Goal: Find specific page/section: Find specific page/section

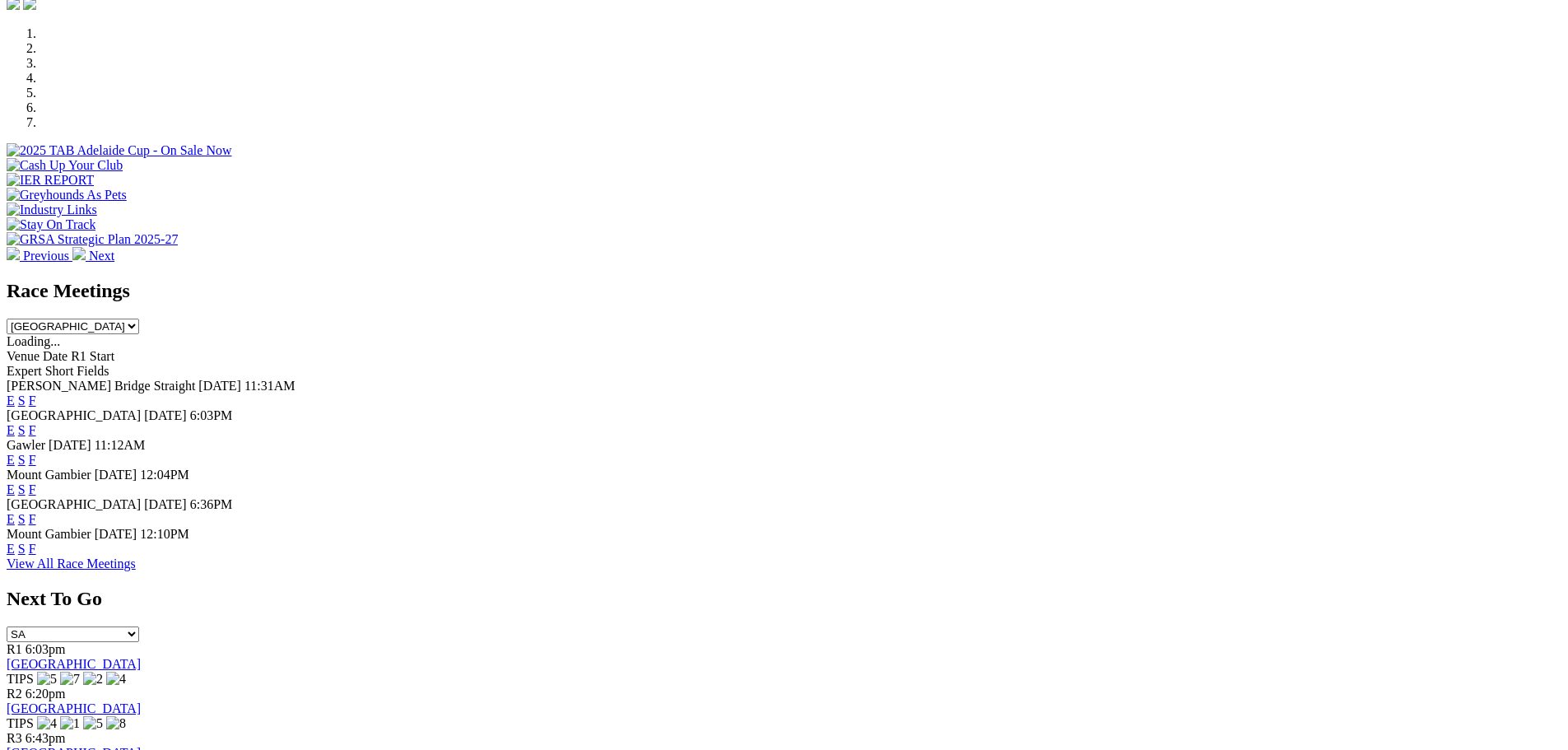
scroll to position [494, 0]
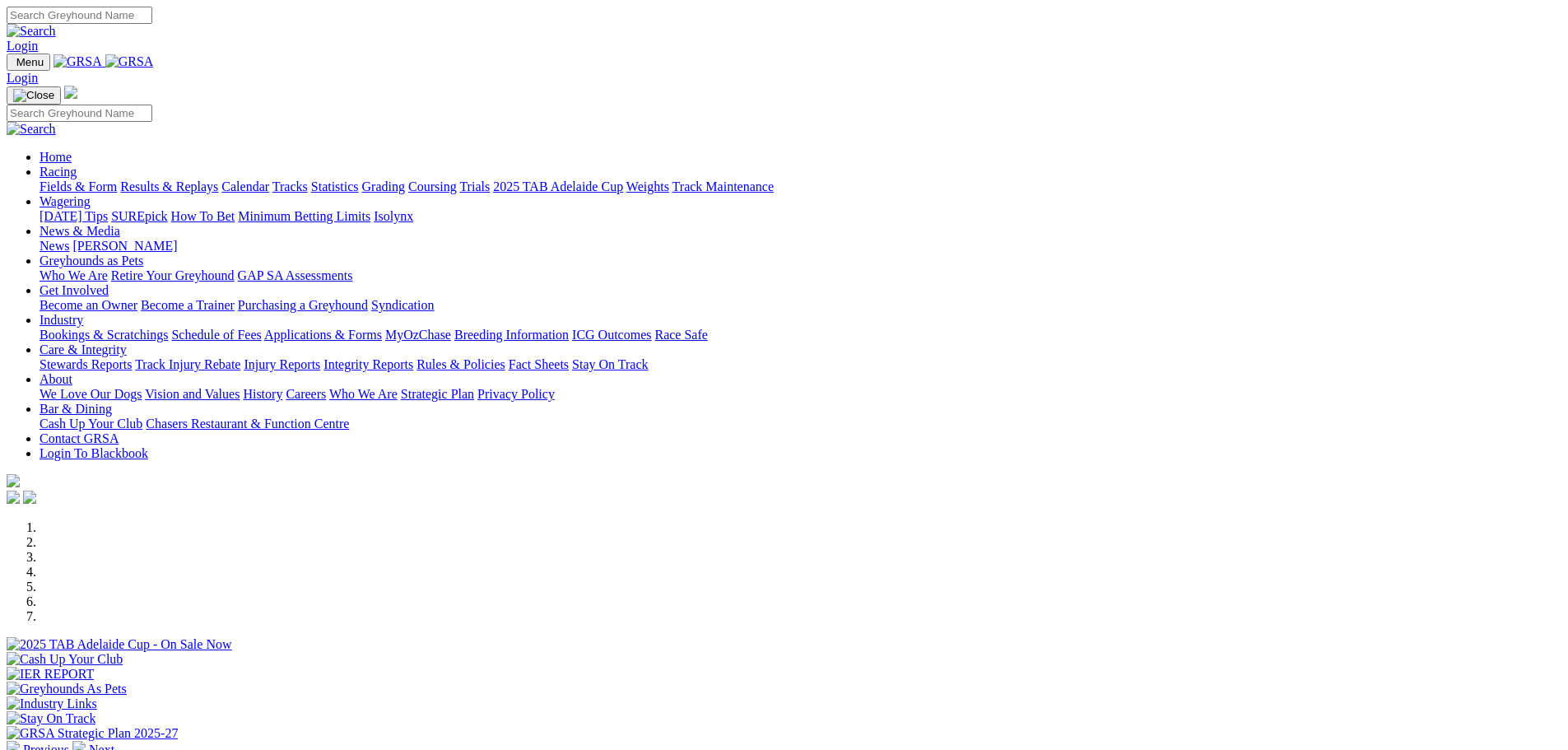
scroll to position [494, 0]
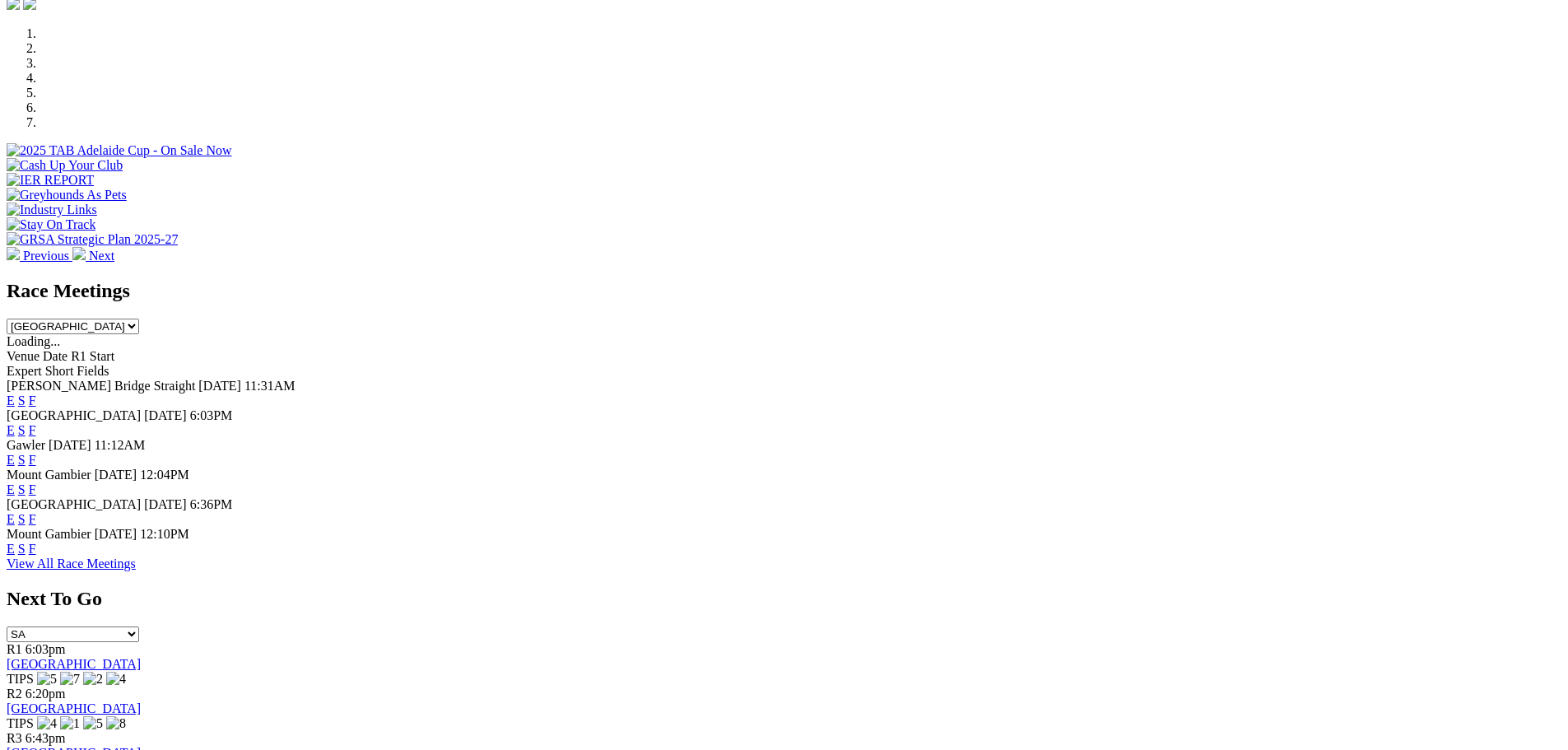
click at [36, 512] on link "F" at bounding box center [32, 519] width 7 height 14
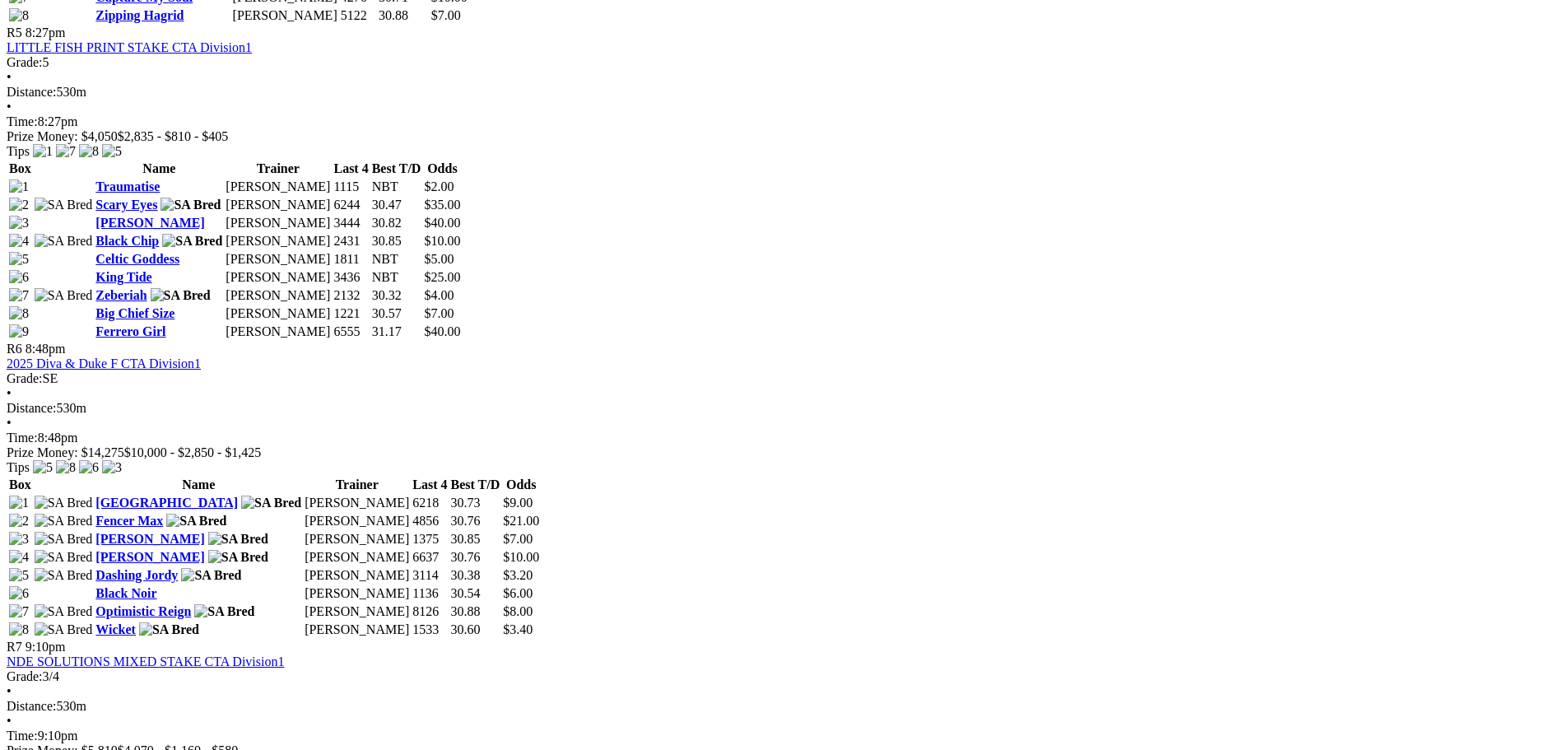
scroll to position [2140, 0]
